Goal: Use online tool/utility: Utilize a website feature to perform a specific function

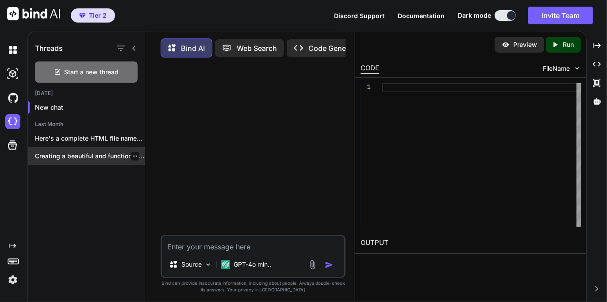
click at [95, 156] on p "Creating a beautiful and functional healing frequencies..." at bounding box center [90, 156] width 110 height 9
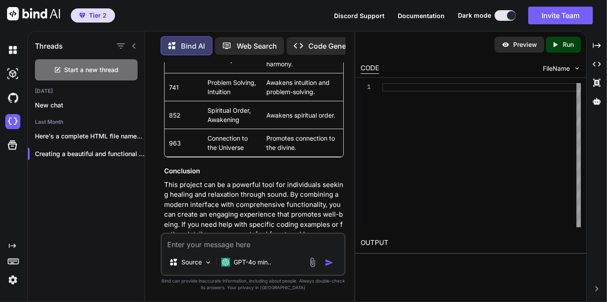
scroll to position [1492, 0]
click at [204, 263] on img at bounding box center [208, 263] width 8 height 8
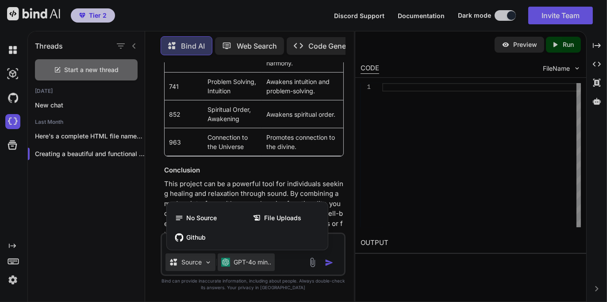
click at [256, 263] on div at bounding box center [303, 151] width 607 height 302
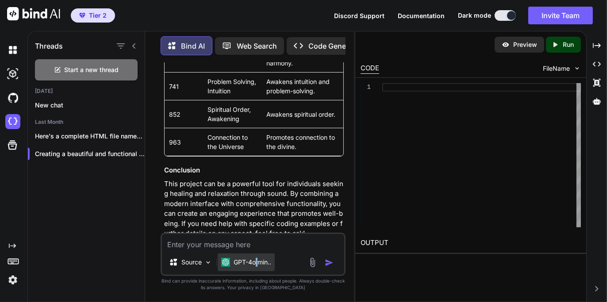
click at [258, 262] on p "GPT-4o min.." at bounding box center [253, 262] width 38 height 9
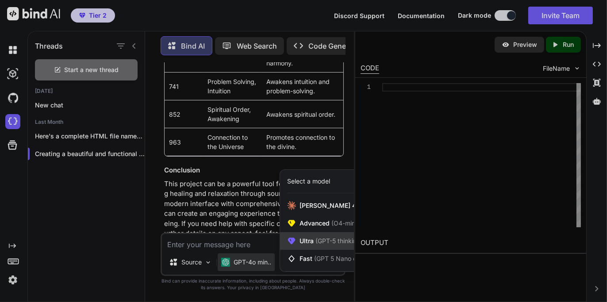
click at [314, 243] on span "(GPT-5 thinking, Gemini 2.5 Pro)" at bounding box center [361, 241] width 95 height 8
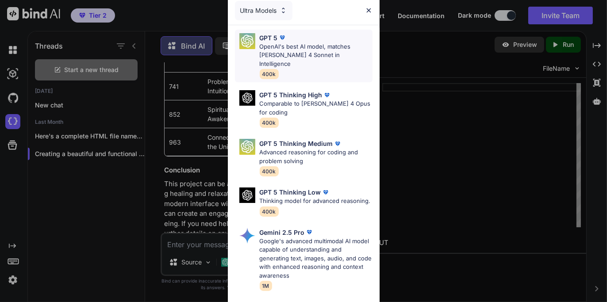
click at [292, 51] on p "OpenAI's best AI model, matches [PERSON_NAME] 4 Sonnet in Intelligence" at bounding box center [316, 55] width 113 height 26
type textarea "x"
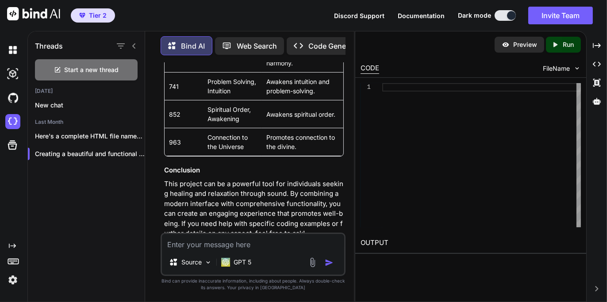
click at [253, 246] on textarea at bounding box center [253, 242] width 182 height 16
type textarea "create the app"
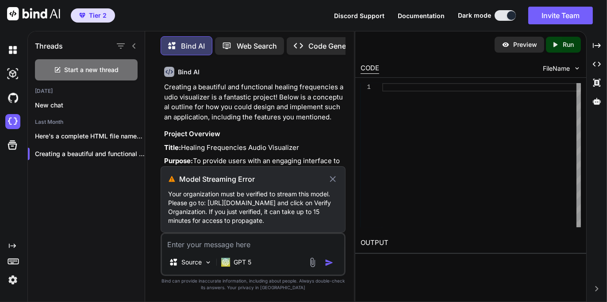
scroll to position [81, 0]
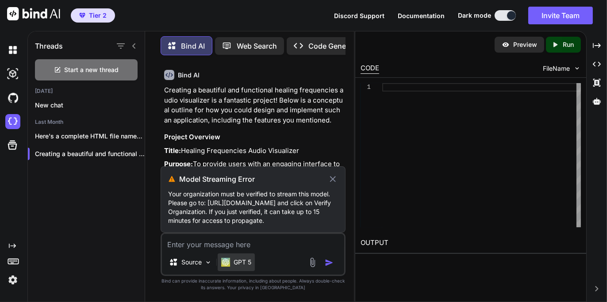
click at [247, 268] on div "GPT 5" at bounding box center [236, 263] width 37 height 18
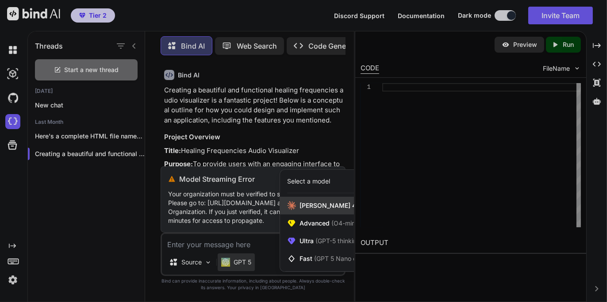
click at [337, 209] on span "[PERSON_NAME] 4 Sonnet (Add API Key)" at bounding box center [360, 205] width 120 height 9
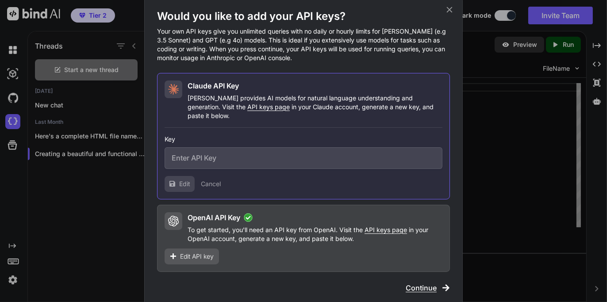
type input "sk-ant-api03-gPqzwh09cvrk_noukCg-DXgiM2PGr932VpuEj6u2giXi2V5PNcHh_KiSUMR-nRF8Eh…"
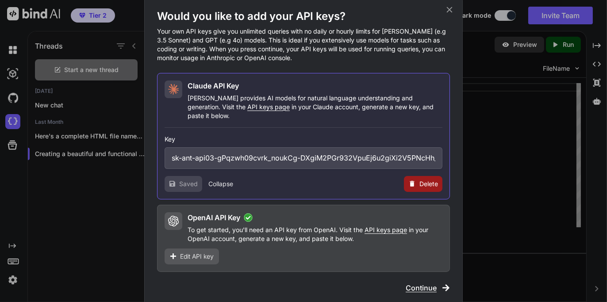
click at [224, 181] on button "Collapse" at bounding box center [220, 184] width 25 height 9
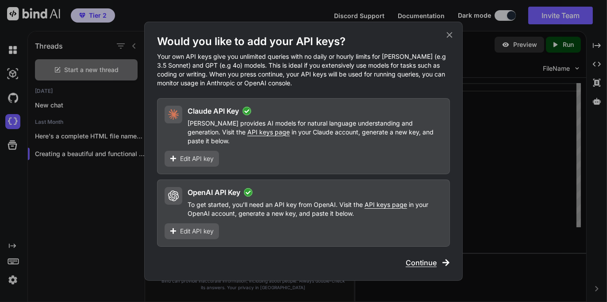
click at [431, 258] on span "Continue" at bounding box center [421, 263] width 31 height 11
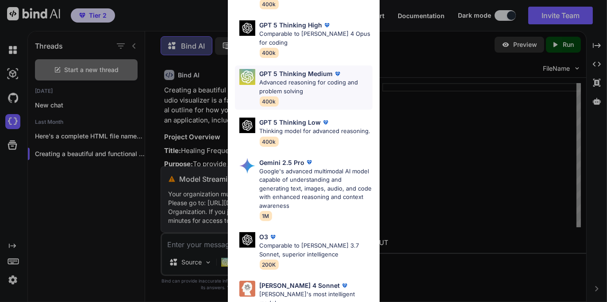
scroll to position [310, 0]
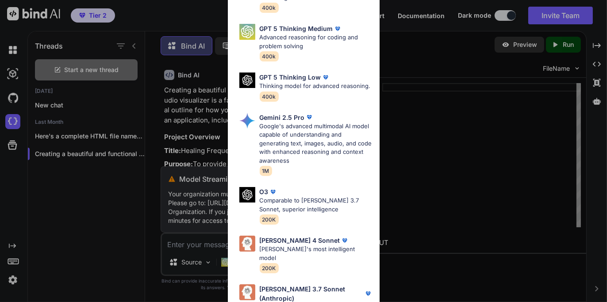
click at [334, 251] on p "[PERSON_NAME]'s most intelligent model" at bounding box center [316, 253] width 113 height 17
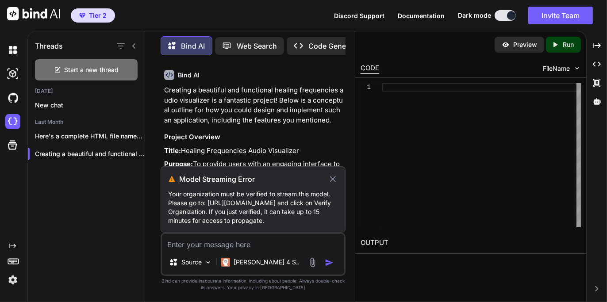
click at [335, 176] on icon at bounding box center [333, 179] width 6 height 6
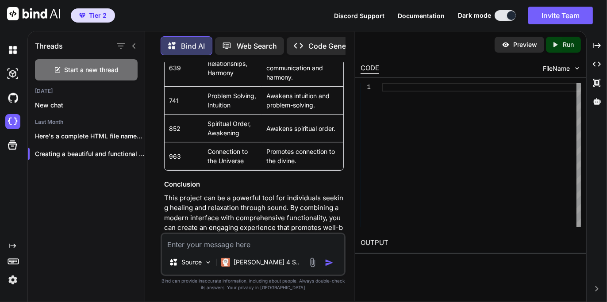
scroll to position [1523, 0]
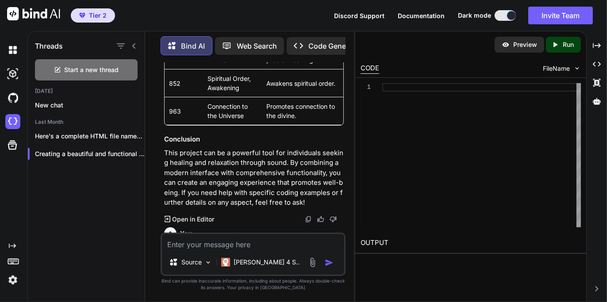
drag, startPoint x: 215, startPoint y: 225, endPoint x: 162, endPoint y: 228, distance: 52.3
click at [162, 228] on div "You Create a beautiful and functional healing frequencies audio visualizer for …" at bounding box center [253, 147] width 183 height 170
click at [168, 216] on icon at bounding box center [168, 219] width 6 height 6
drag, startPoint x: 208, startPoint y: 225, endPoint x: 156, endPoint y: 227, distance: 51.8
click at [156, 227] on div "You Create a beautiful and functional healing frequencies audio visualizer for …" at bounding box center [253, 181] width 202 height 239
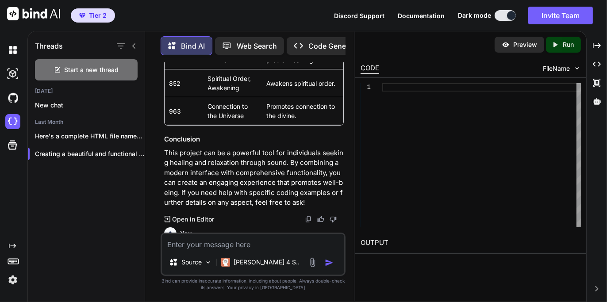
copy p "create the app"
click at [199, 246] on textarea at bounding box center [253, 242] width 182 height 16
paste textarea "create the app"
type textarea "create the app"
click at [329, 262] on img "button" at bounding box center [329, 262] width 9 height 9
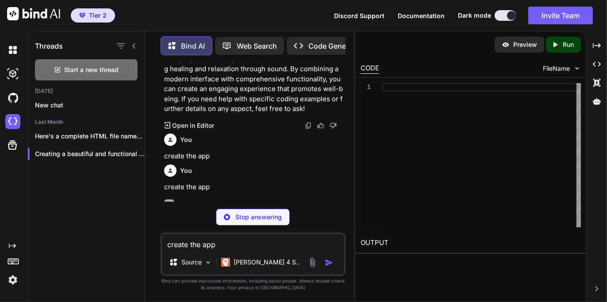
scroll to position [1617, 0]
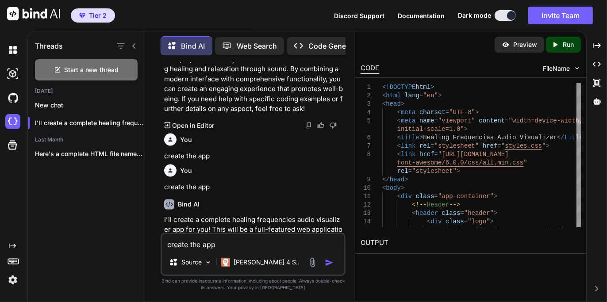
click at [516, 50] on div "Preview" at bounding box center [520, 45] width 50 height 16
click at [570, 42] on p "Run" at bounding box center [568, 44] width 11 height 9
click at [524, 42] on p "Preview" at bounding box center [525, 44] width 24 height 9
click at [563, 45] on p "Run" at bounding box center [568, 44] width 11 height 9
click at [526, 46] on p "Preview" at bounding box center [525, 44] width 24 height 9
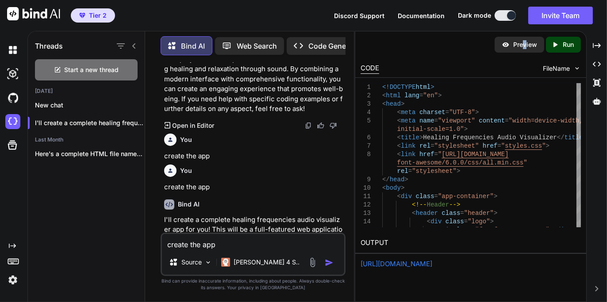
click at [517, 44] on p "Preview" at bounding box center [525, 44] width 24 height 9
click at [328, 44] on p "Code Generator" at bounding box center [335, 46] width 54 height 11
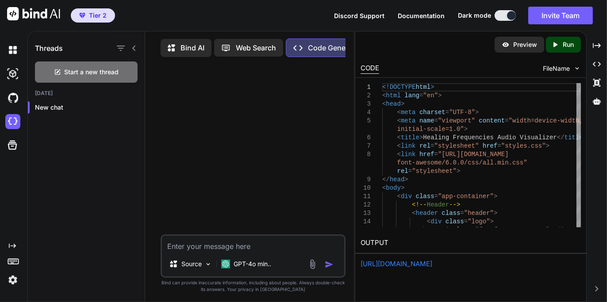
click at [562, 43] on icon "Created with Pixso." at bounding box center [557, 45] width 12 height 8
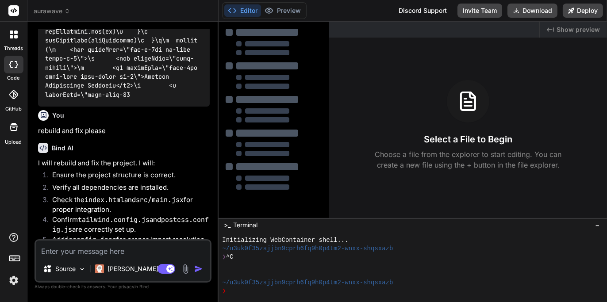
scroll to position [4791, 0]
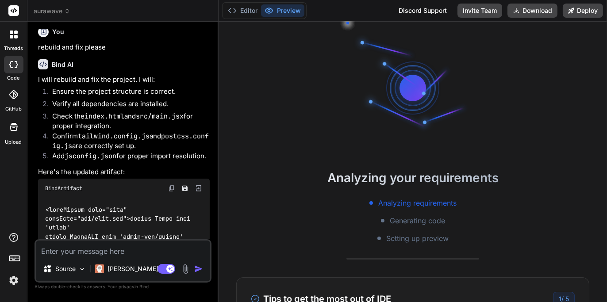
type textarea "x"
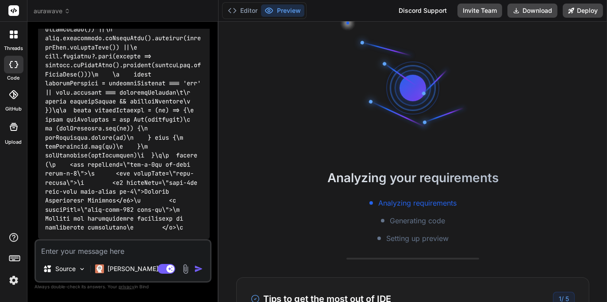
scroll to position [8207, 0]
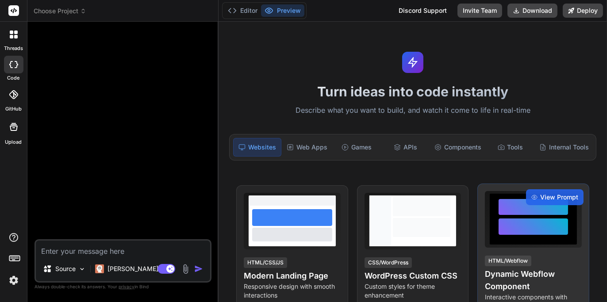
scroll to position [89, 0]
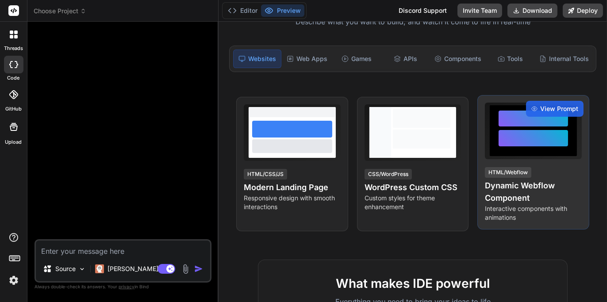
click at [541, 148] on div at bounding box center [533, 131] width 69 height 41
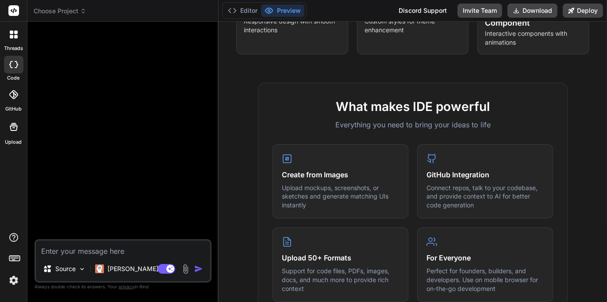
click at [71, 11] on span "Choose Project" at bounding box center [60, 11] width 53 height 9
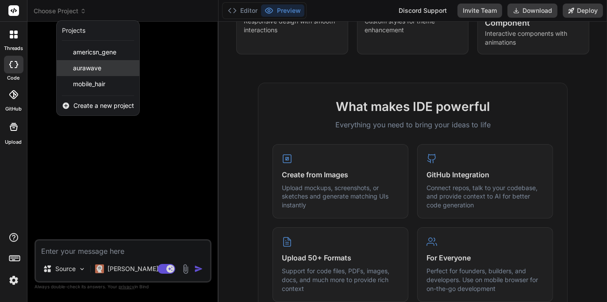
click at [92, 64] on span "aurawave" at bounding box center [87, 68] width 28 height 9
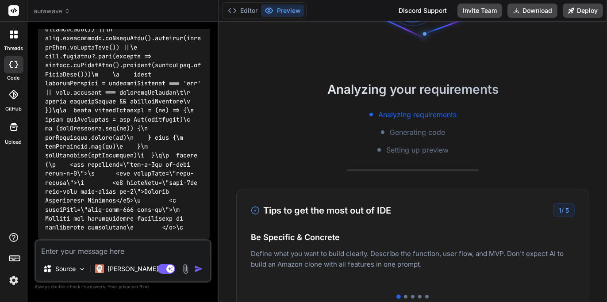
scroll to position [0, 0]
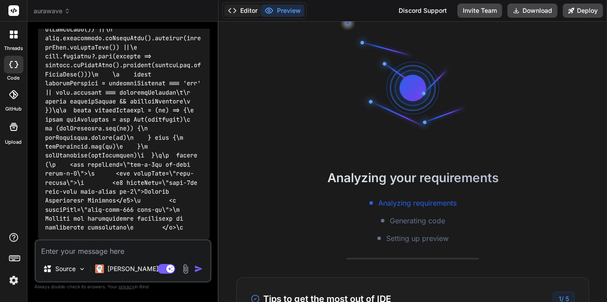
click at [248, 10] on button "Editor" at bounding box center [242, 10] width 37 height 12
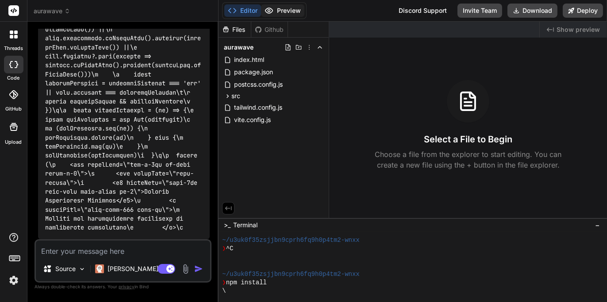
click at [291, 11] on button "Preview" at bounding box center [282, 10] width 43 height 12
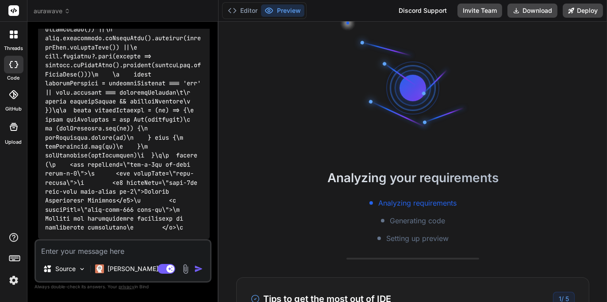
scroll to position [8207, 0]
click at [15, 41] on div at bounding box center [13, 34] width 19 height 19
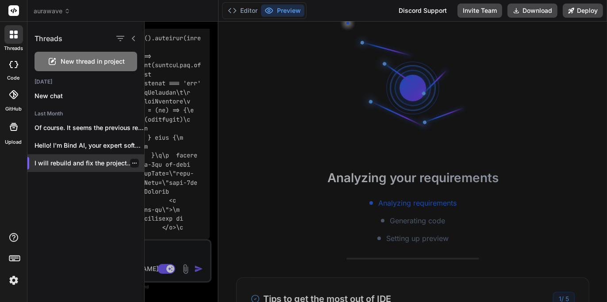
click at [88, 161] on p "I will rebuild and fix the project...." at bounding box center [90, 163] width 110 height 9
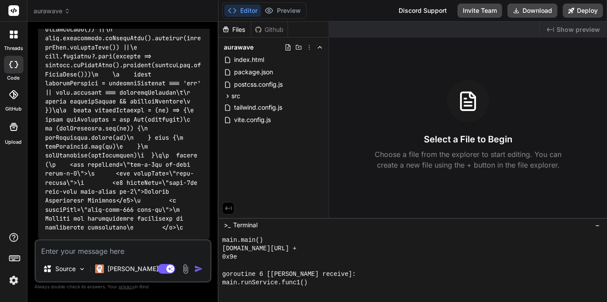
scroll to position [426, 0]
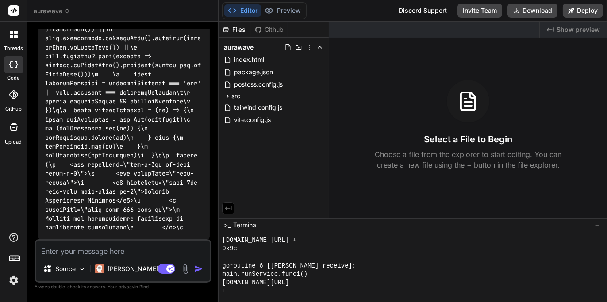
click at [266, 27] on div "Github" at bounding box center [269, 29] width 36 height 9
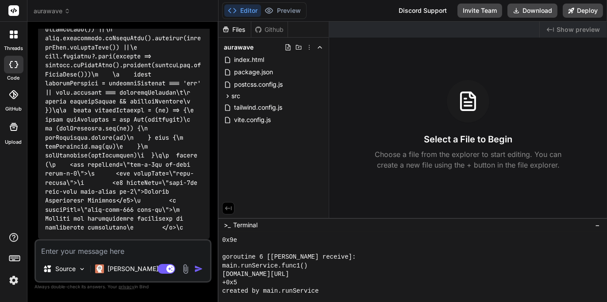
scroll to position [452, 0]
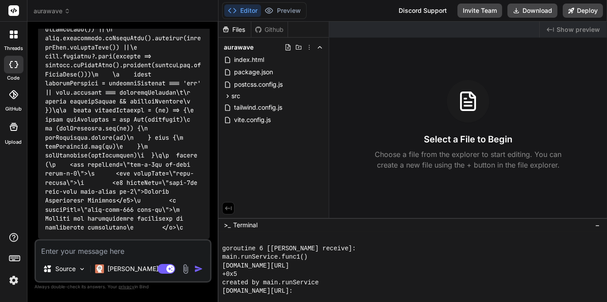
click at [238, 29] on div "Files" at bounding box center [235, 29] width 32 height 9
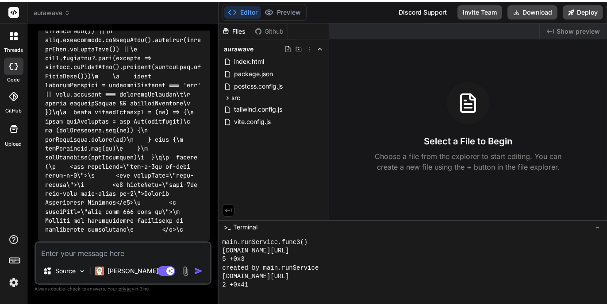
scroll to position [605, 0]
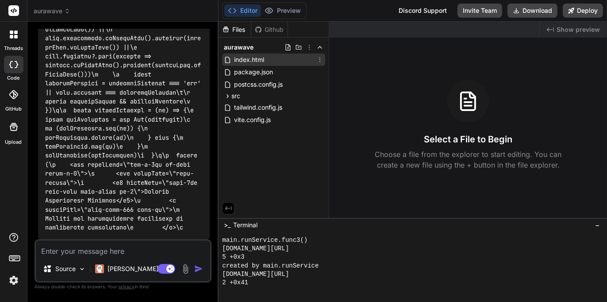
click at [254, 58] on span "index.html" at bounding box center [249, 59] width 32 height 11
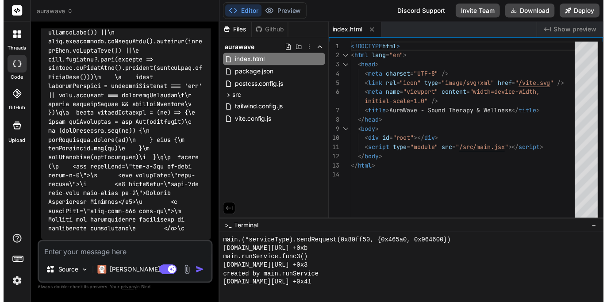
scroll to position [512, 0]
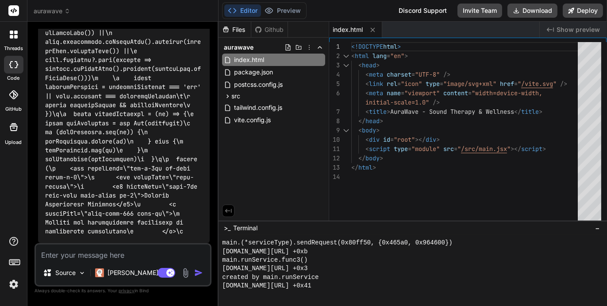
type textarea "x"
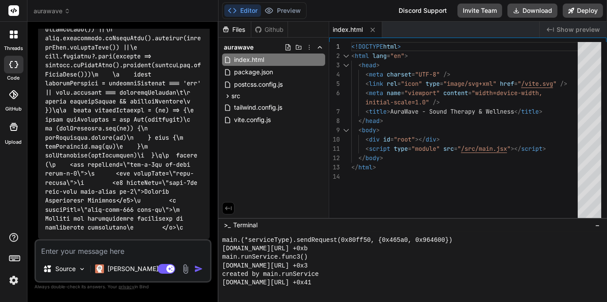
scroll to position [8207, 0]
click at [584, 30] on span "Show preview" at bounding box center [578, 29] width 43 height 9
click at [279, 28] on div "Github" at bounding box center [269, 29] width 36 height 9
click at [236, 29] on div "Files" at bounding box center [235, 29] width 32 height 9
click at [12, 99] on icon at bounding box center [13, 94] width 9 height 9
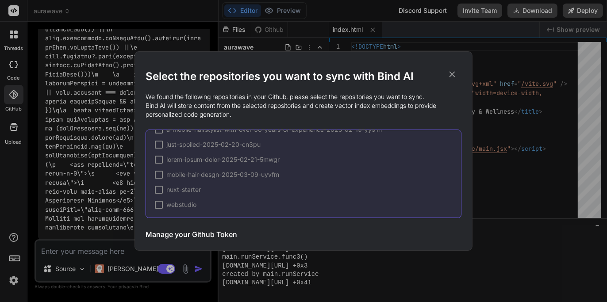
scroll to position [0, 0]
click at [453, 74] on icon at bounding box center [453, 75] width 6 height 6
